Goal: Task Accomplishment & Management: Use online tool/utility

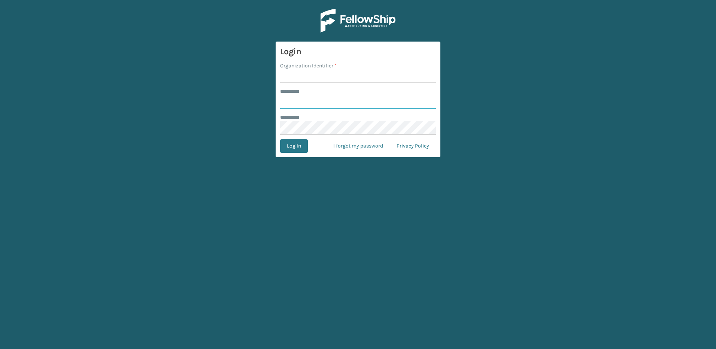
type input "********"
click at [304, 78] on input "Organization Identifier *" at bounding box center [358, 76] width 156 height 13
type input "Fellowship - East"
click at [300, 147] on button "Log In" at bounding box center [294, 145] width 28 height 13
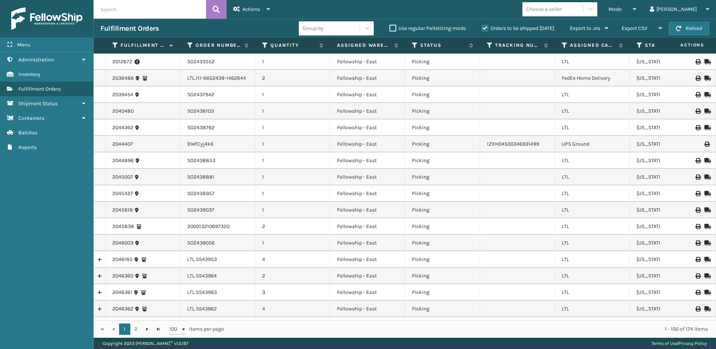
click at [268, 13] on div "Actions" at bounding box center [251, 9] width 37 height 19
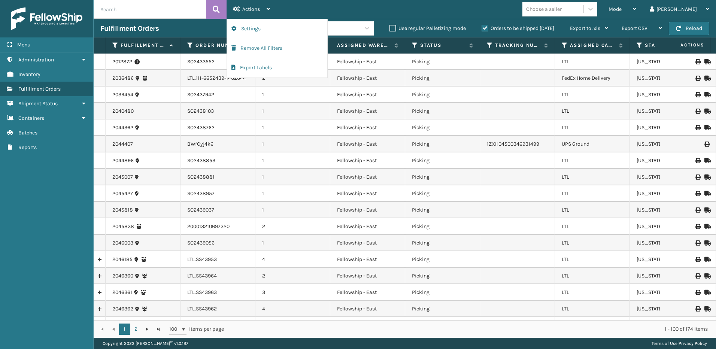
click at [621, 9] on span "Mode" at bounding box center [614, 9] width 13 height 6
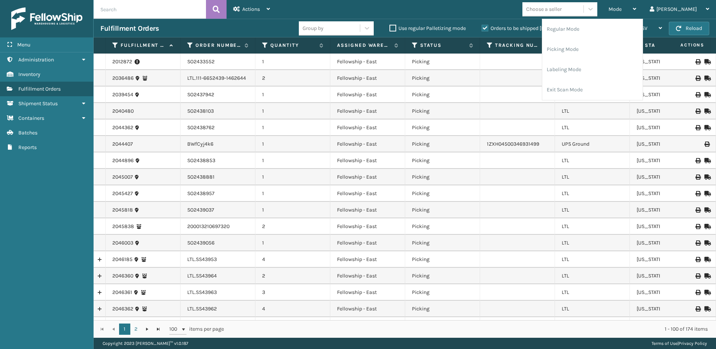
click at [606, 50] on li "Picking Mode" at bounding box center [592, 49] width 100 height 20
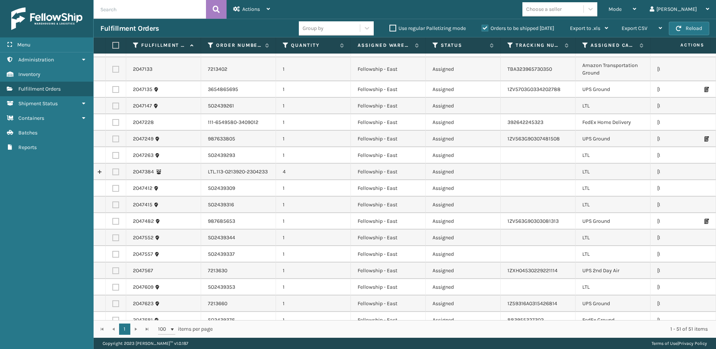
scroll to position [524, 0]
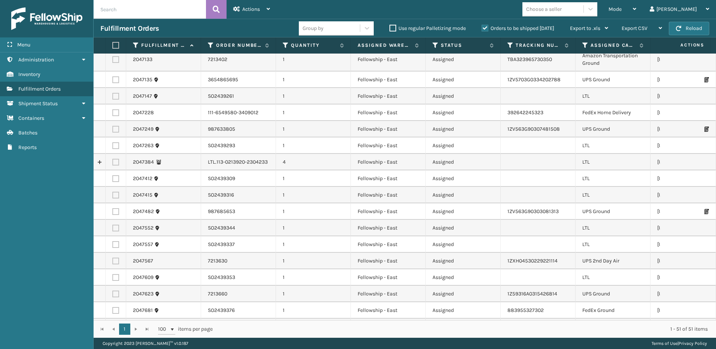
click at [117, 162] on label at bounding box center [115, 162] width 7 height 7
click at [113, 162] on input "checkbox" at bounding box center [112, 161] width 0 height 5
checkbox input "true"
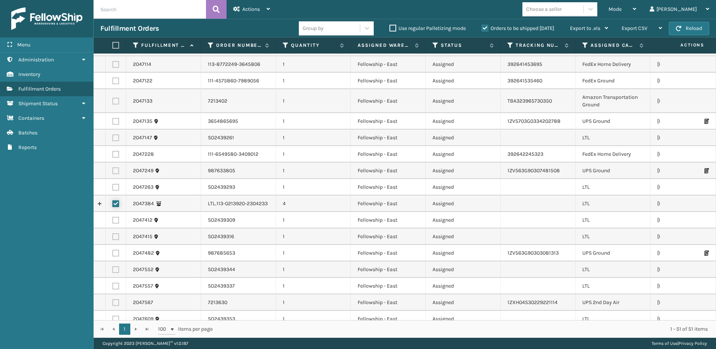
scroll to position [482, 0]
click at [255, 12] on div "Actions" at bounding box center [251, 9] width 37 height 19
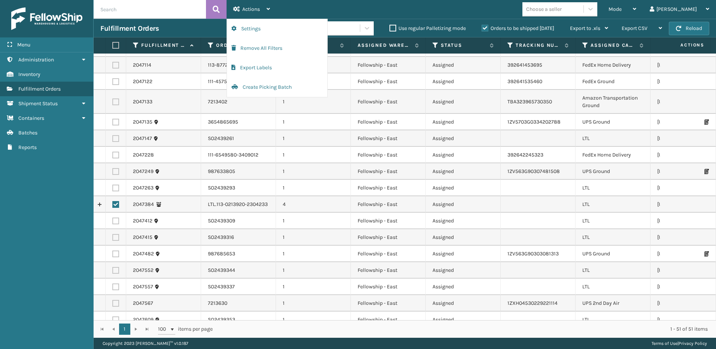
click at [259, 91] on button "Create Picking Batch" at bounding box center [277, 86] width 100 height 19
